Goal: Check status: Check status

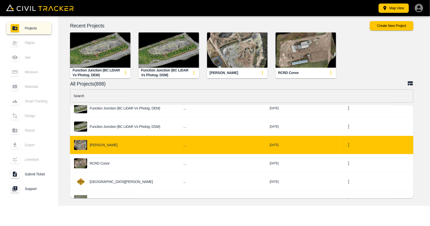
scroll to position [25, 0]
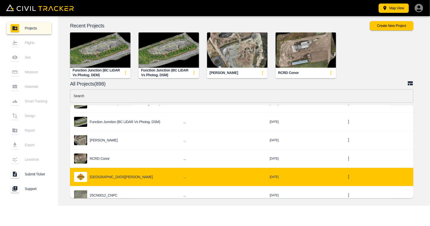
click at [93, 176] on p "[GEOGRAPHIC_DATA][PERSON_NAME]" at bounding box center [121, 177] width 63 height 4
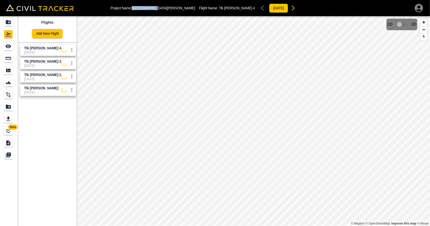
drag, startPoint x: 133, startPoint y: 8, endPoint x: 153, endPoint y: 7, distance: 20.4
click at [153, 7] on div "Project Name: [GEOGRAPHIC_DATA][PERSON_NAME] Flight Name: Tlk [PERSON_NAME] 4 […" at bounding box center [205, 8] width 188 height 10
click at [0, 18] on link at bounding box center [9, 22] width 18 height 12
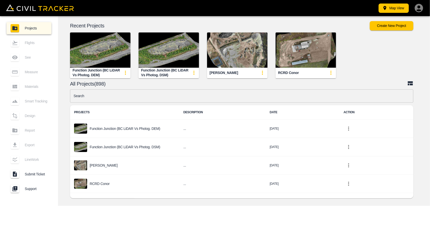
click at [167, 59] on img "button" at bounding box center [169, 50] width 60 height 35
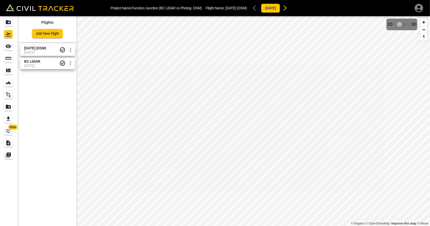
click at [33, 50] on span "[DATE]" at bounding box center [41, 52] width 35 height 4
click at [13, 46] on div "See" at bounding box center [8, 46] width 9 height 8
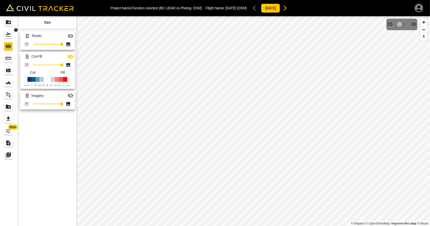
click at [6, 33] on icon "Flights" at bounding box center [8, 34] width 6 height 6
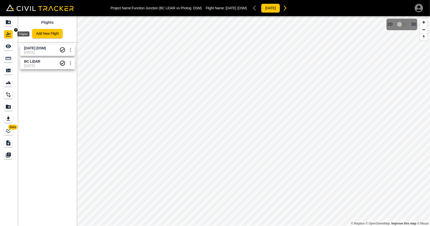
click at [8, 22] on icon "Projects" at bounding box center [8, 22] width 5 height 4
